Goal: Task Accomplishment & Management: Manage account settings

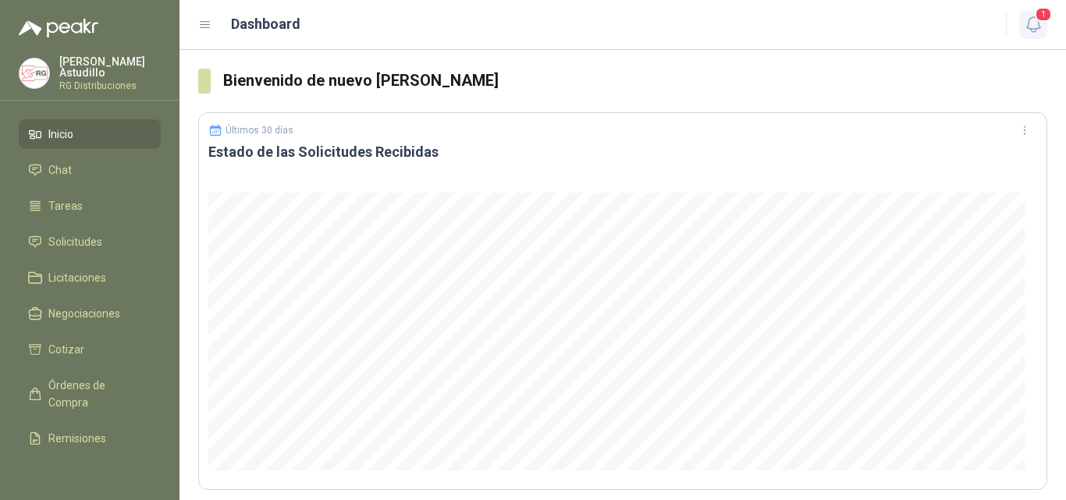
click at [1036, 21] on span "1" at bounding box center [1043, 14] width 17 height 15
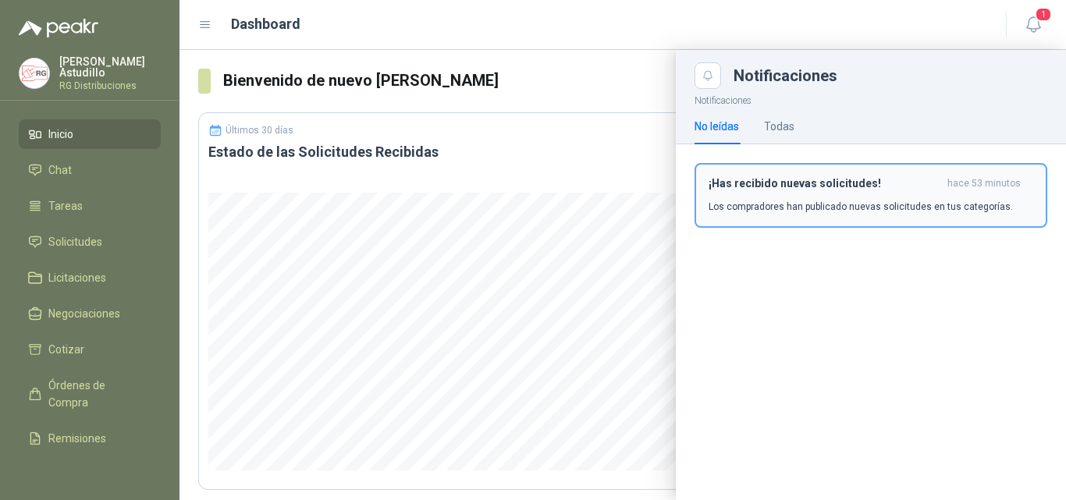
click at [840, 178] on h3 "¡Has recibido nuevas solicitudes!" at bounding box center [825, 183] width 233 height 13
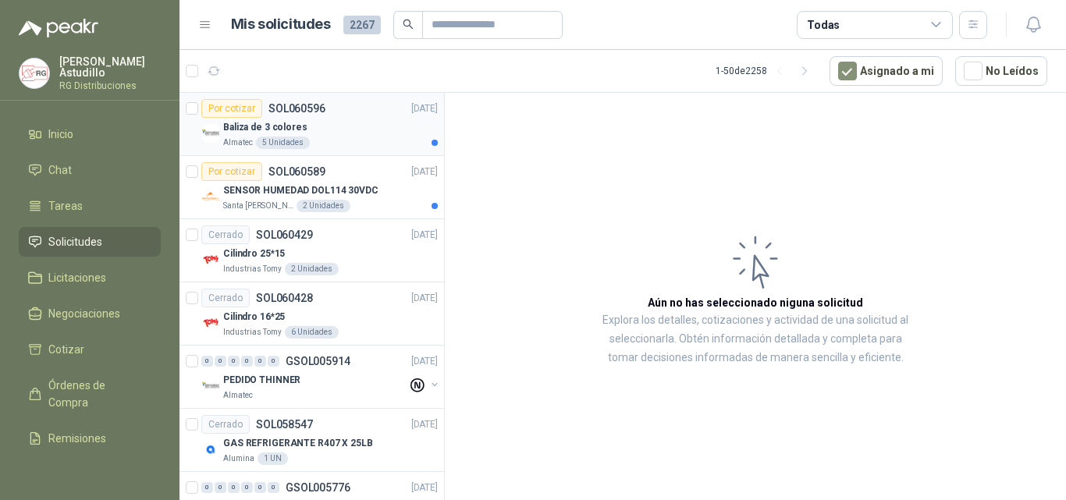
click at [341, 129] on div "Baliza de 3 colores" at bounding box center [330, 127] width 215 height 19
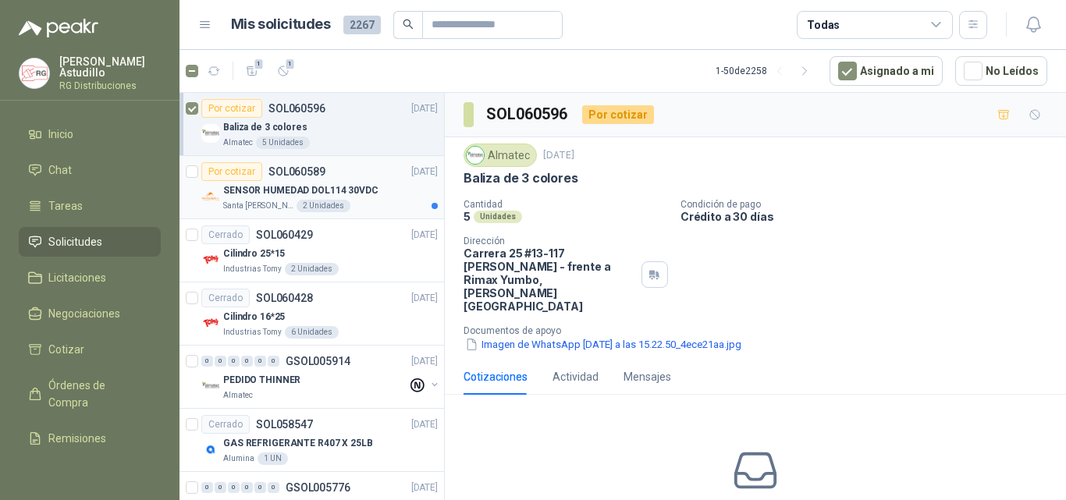
click at [311, 184] on p "SENSOR HUMEDAD DOL114 30VDC" at bounding box center [300, 190] width 155 height 15
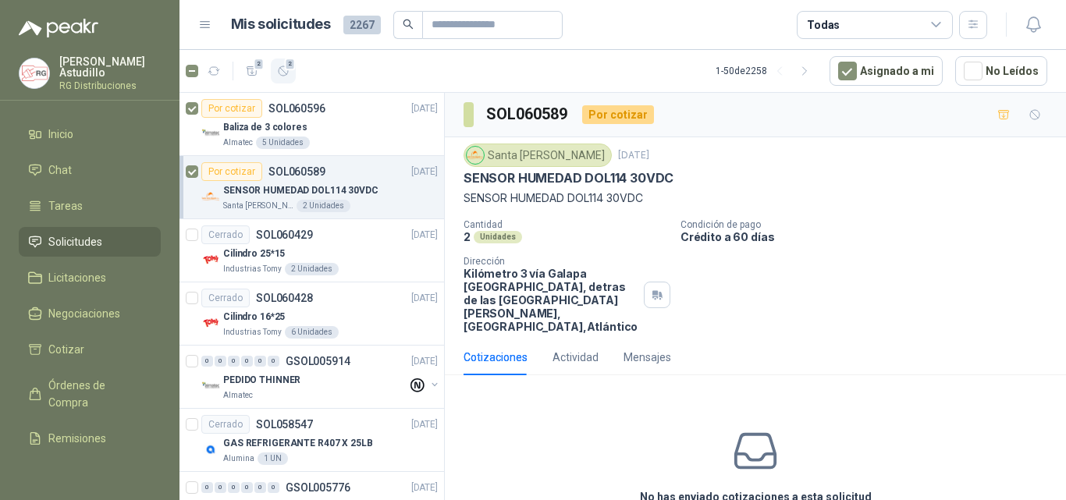
click at [292, 75] on button "2" at bounding box center [283, 71] width 25 height 25
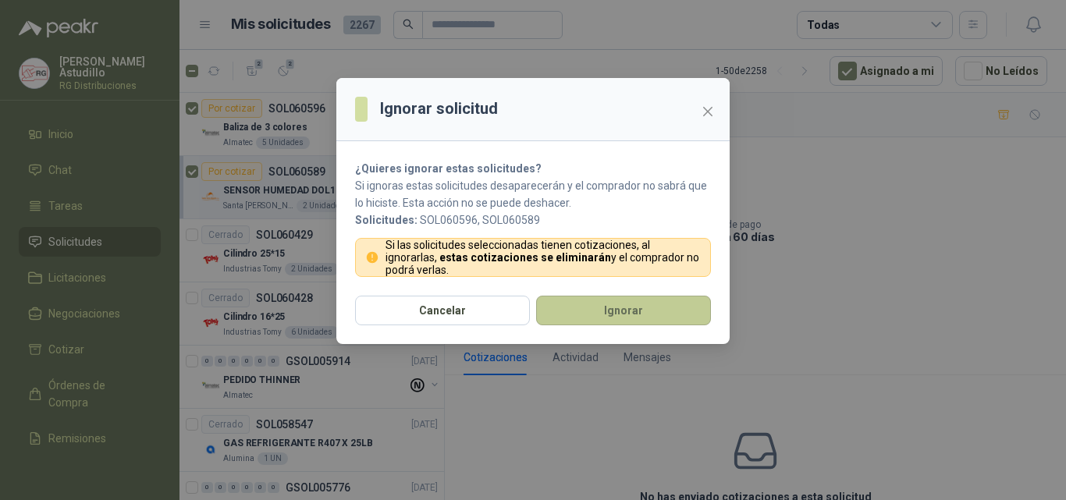
click at [612, 312] on button "Ignorar" at bounding box center [623, 311] width 175 height 30
